Goal: Entertainment & Leisure: Browse casually

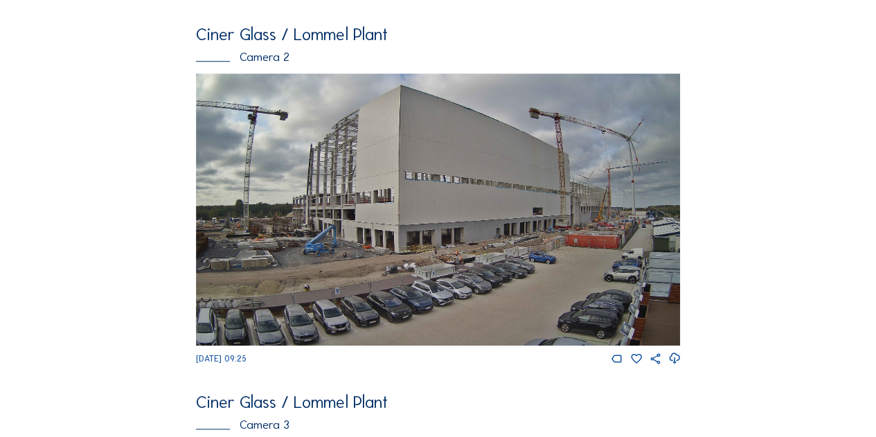
scroll to position [416, 0]
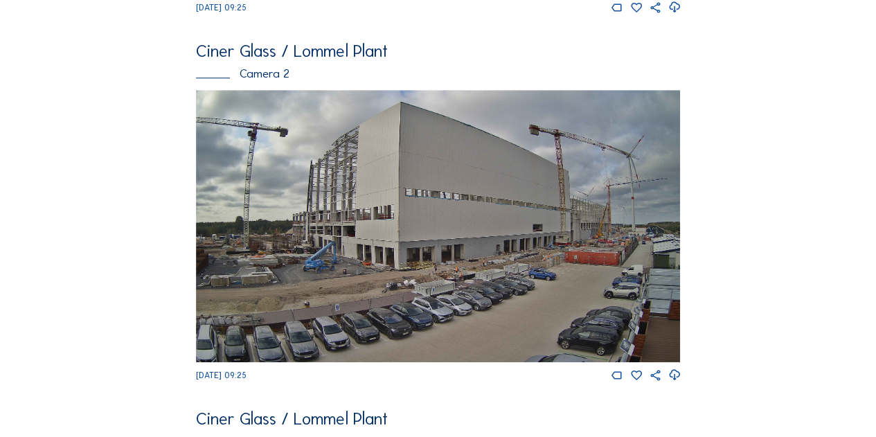
click at [436, 272] on img at bounding box center [438, 226] width 485 height 272
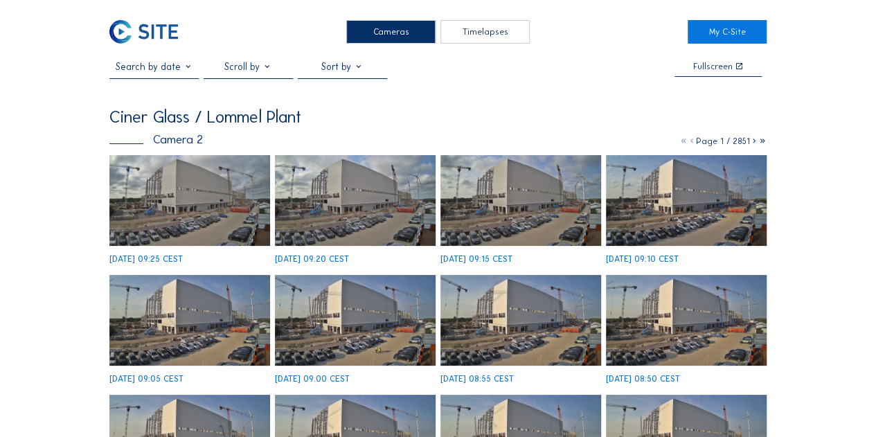
click at [359, 121] on span at bounding box center [343, 117] width 42 height 42
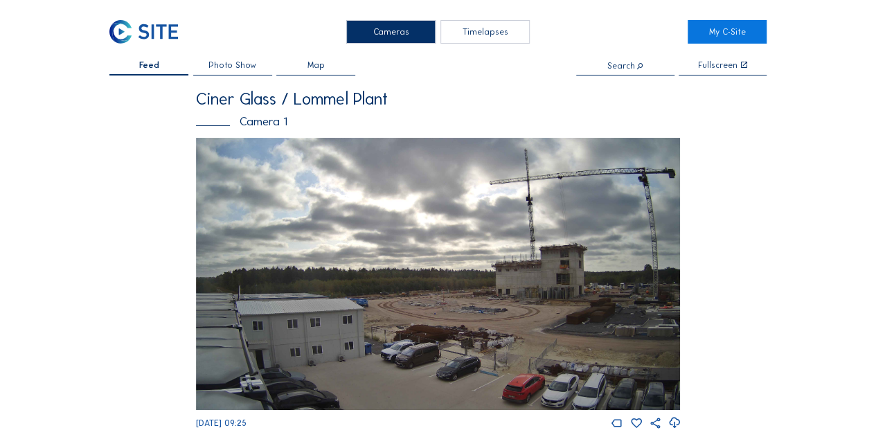
click at [478, 34] on div "Timelapses" at bounding box center [485, 31] width 89 height 23
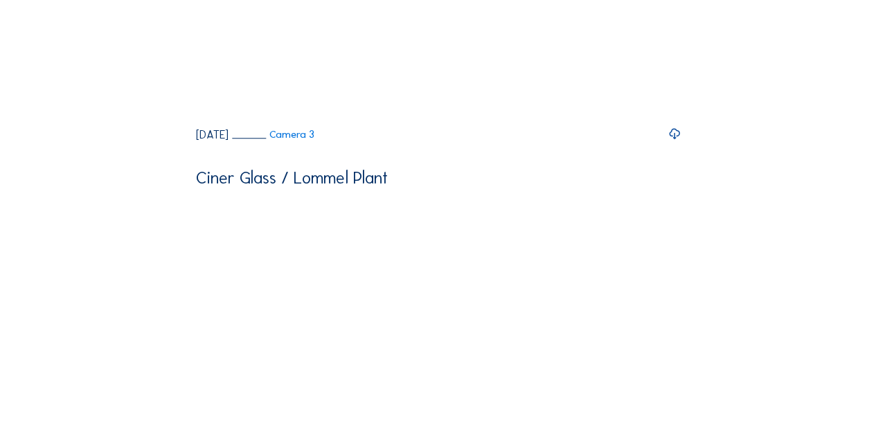
scroll to position [416, 0]
